Goal: Obtain resource: Download file/media

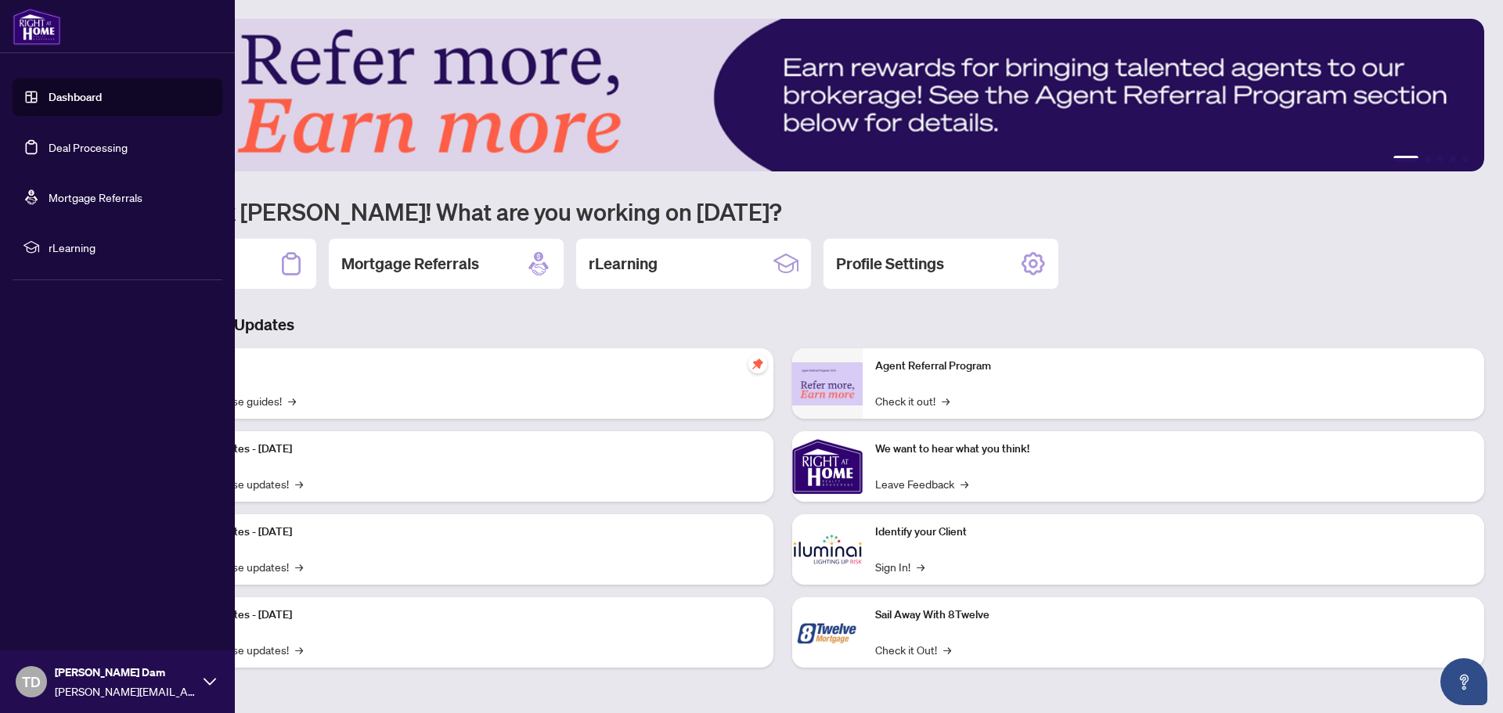
click at [49, 148] on link "Deal Processing" at bounding box center [88, 147] width 79 height 14
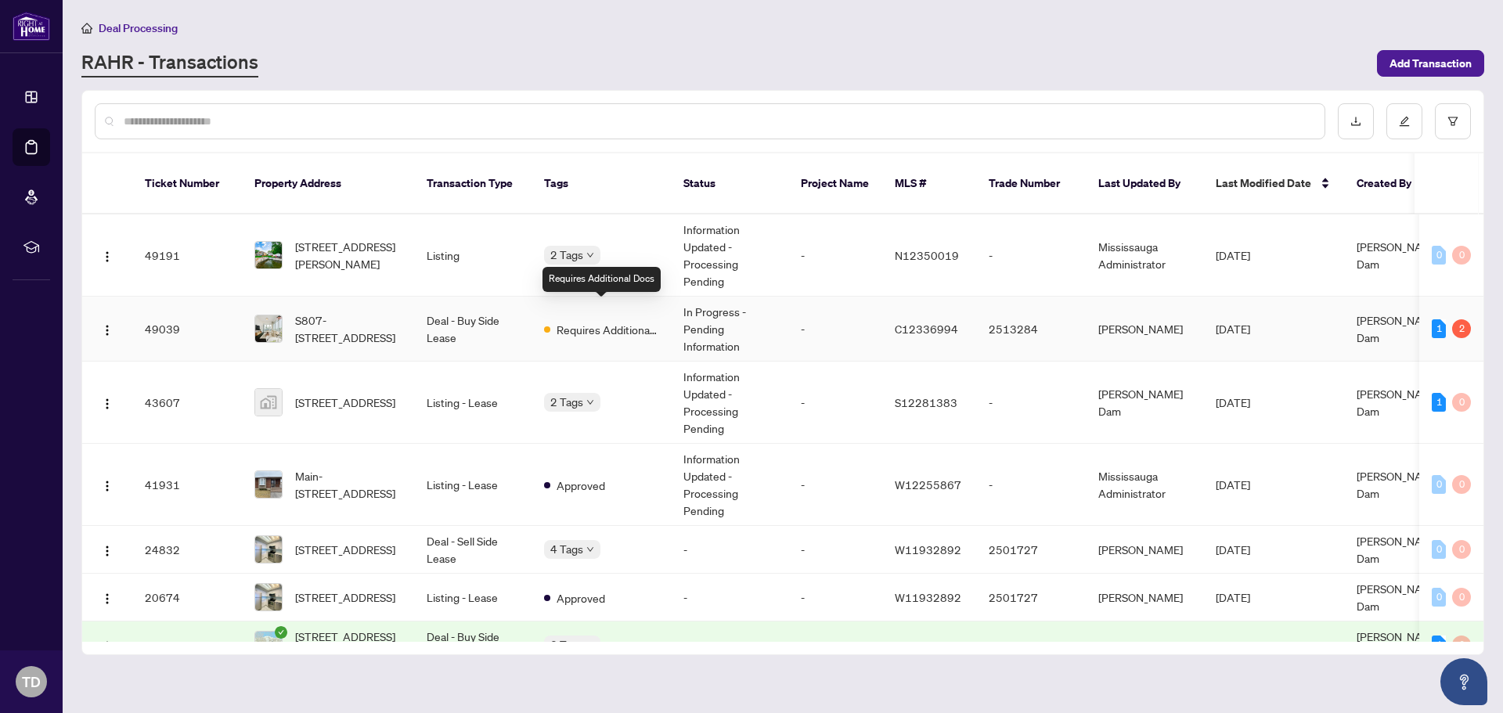
click at [575, 321] on span "Requires Additional Docs" at bounding box center [608, 329] width 102 height 17
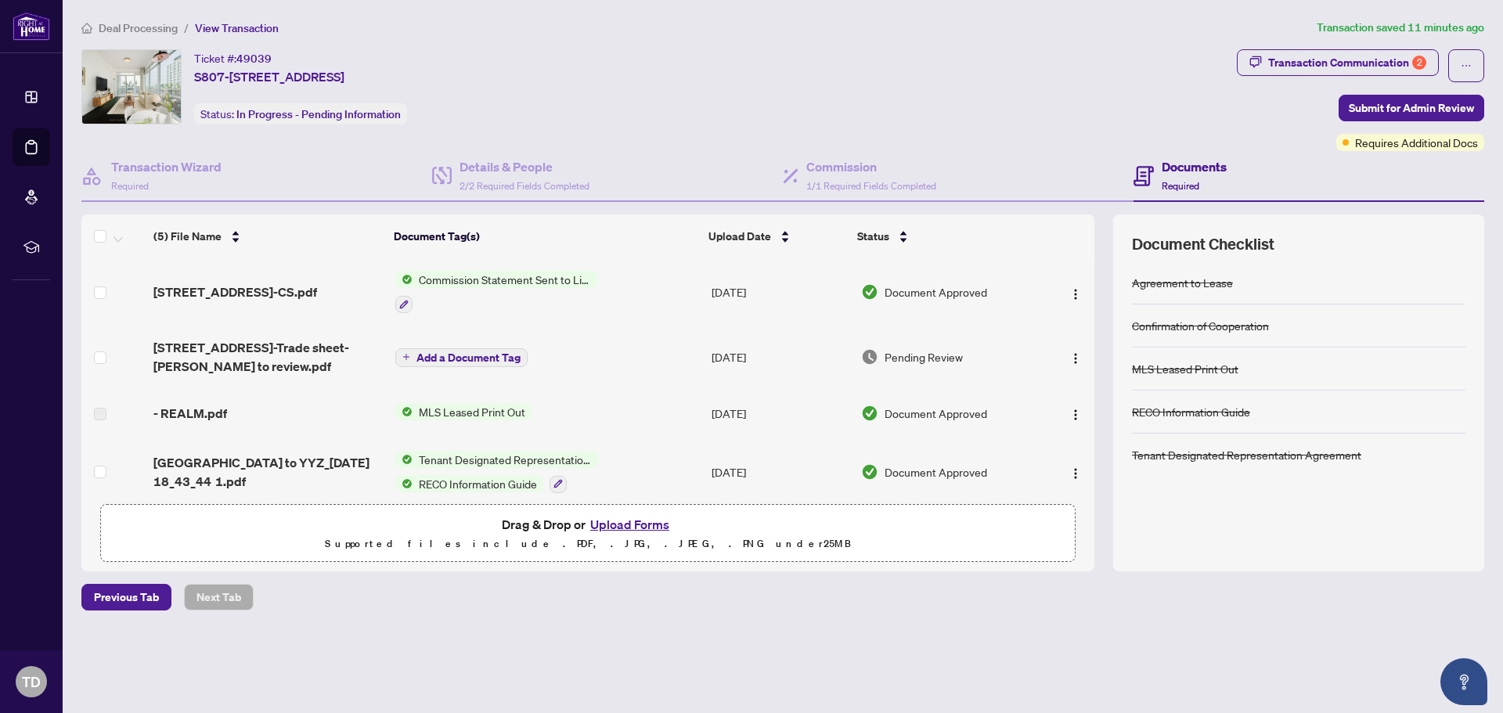
click at [1348, 153] on div "Documents Required" at bounding box center [1309, 176] width 351 height 51
click at [647, 355] on td "Add a Document Tag" at bounding box center [547, 357] width 316 height 63
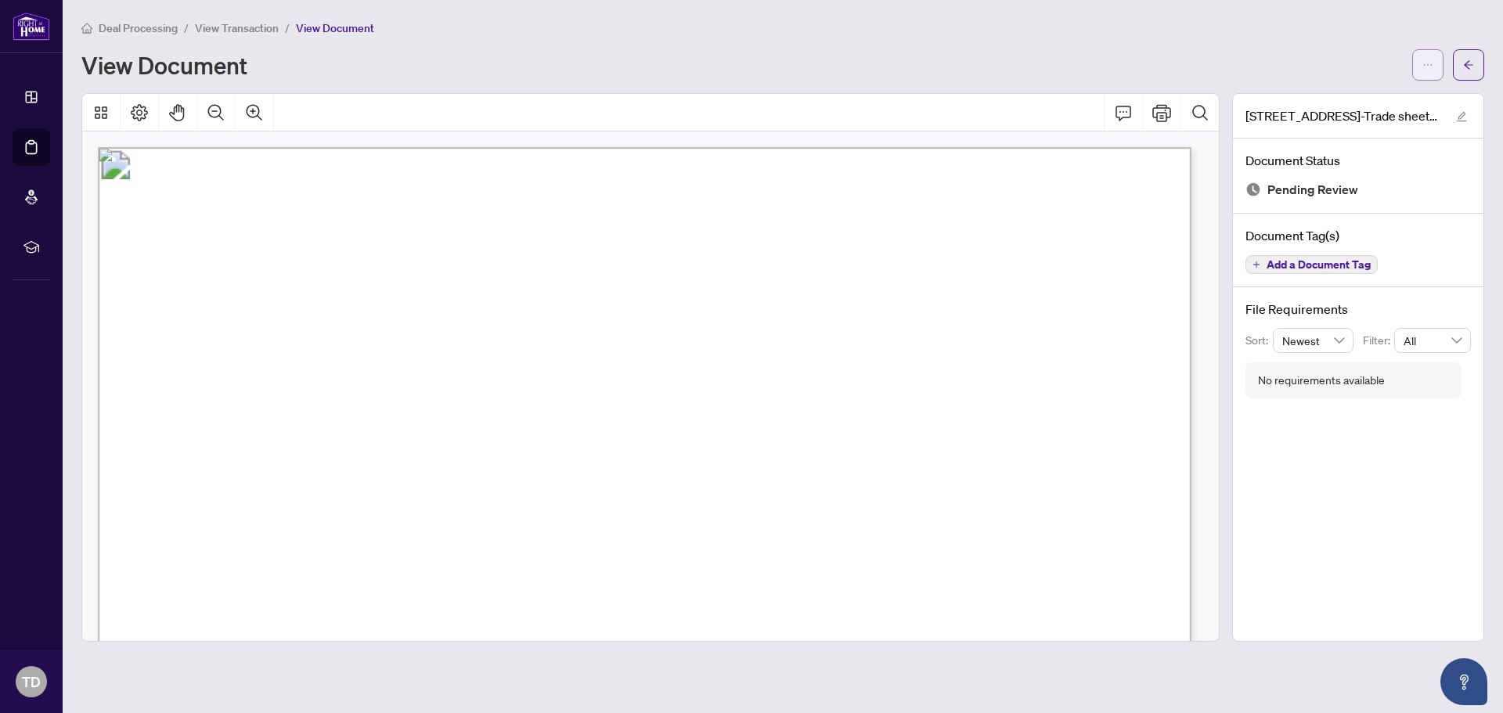
click at [1436, 70] on button "button" at bounding box center [1427, 64] width 31 height 31
click at [1389, 99] on span "Download" at bounding box center [1371, 98] width 119 height 17
